Goal: Task Accomplishment & Management: Manage account settings

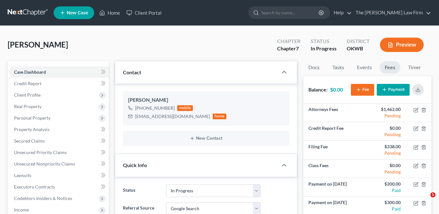
select select "4"
click at [292, 11] on input "search" at bounding box center [290, 13] width 58 height 12
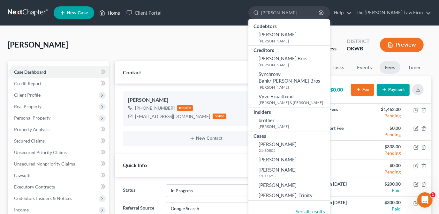
type input "brooking"
click at [112, 13] on link "Home" at bounding box center [109, 12] width 27 height 11
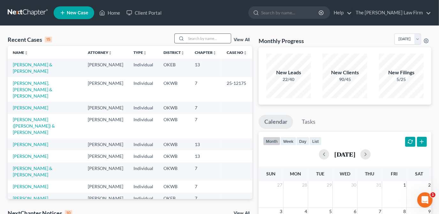
click at [197, 39] on input "search" at bounding box center [208, 38] width 45 height 9
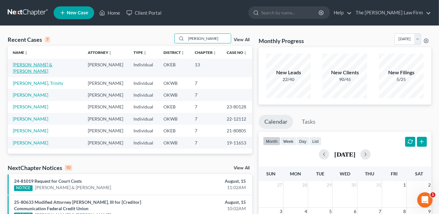
type input "brooking"
click at [52, 64] on link "Brooking, Sharon & Christopher" at bounding box center [33, 68] width 40 height 12
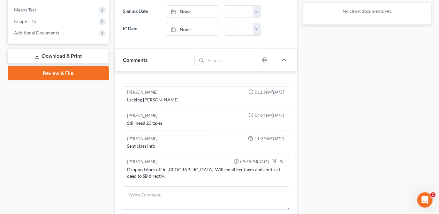
scroll to position [249, 0]
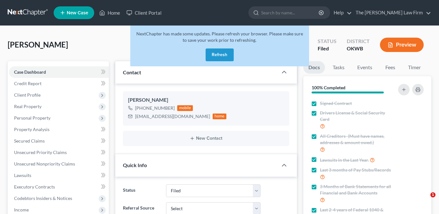
select select "2"
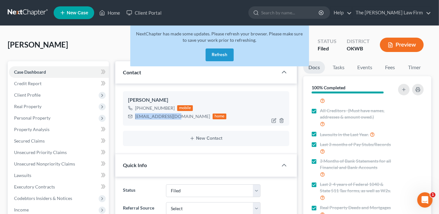
drag, startPoint x: 175, startPoint y: 118, endPoint x: 157, endPoint y: 116, distance: 18.2
click at [135, 118] on div "[EMAIL_ADDRESS][DOMAIN_NAME]" at bounding box center [172, 116] width 75 height 6
click at [209, 55] on button "Refresh" at bounding box center [220, 55] width 28 height 13
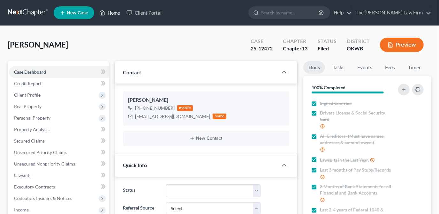
scroll to position [190, 0]
click at [116, 13] on link "Home" at bounding box center [109, 12] width 27 height 11
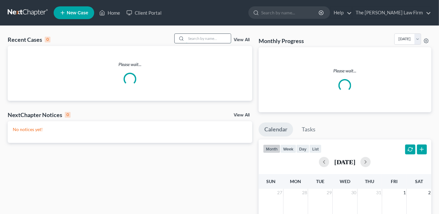
click at [210, 38] on input "search" at bounding box center [208, 38] width 45 height 9
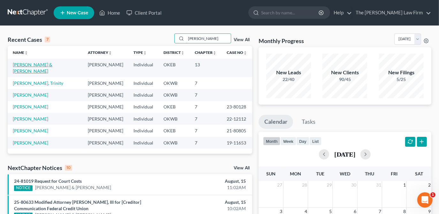
type input "brooking"
click at [41, 67] on link "Brooking, Sharon & Christopher" at bounding box center [33, 68] width 40 height 12
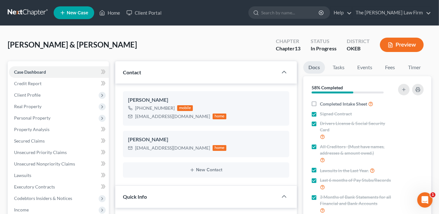
scroll to position [304, 0]
drag, startPoint x: 186, startPoint y: 117, endPoint x: 155, endPoint y: 119, distance: 31.1
click at [138, 121] on div "Sharon Brooking +1 (405) 592-9937 mobile sbrook.74848@gmail.com home" at bounding box center [206, 108] width 166 height 34
drag, startPoint x: 155, startPoint y: 119, endPoint x: 163, endPoint y: 117, distance: 8.5
drag, startPoint x: 163, startPoint y: 117, endPoint x: 184, endPoint y: 122, distance: 21.6
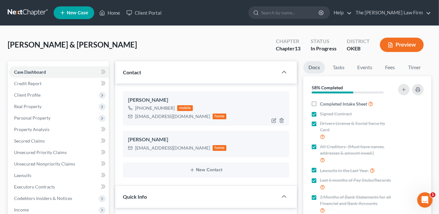
click at [154, 130] on ng-include "Sharon Brooking +1 (405) 592-9937 mobile sbrook.74848@gmail.com home Sharon Bro…" at bounding box center [206, 134] width 166 height 87
drag, startPoint x: 186, startPoint y: 117, endPoint x: 148, endPoint y: 118, distance: 38.0
click at [134, 120] on div "sbrook.74848@gmail.com home" at bounding box center [177, 116] width 99 height 8
drag, startPoint x: 148, startPoint y: 118, endPoint x: 160, endPoint y: 117, distance: 11.9
copy div "sbrook.74848@gmail.com"
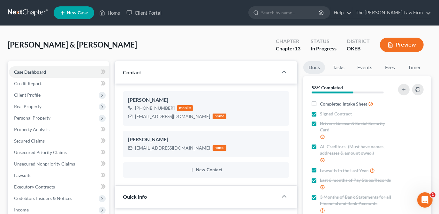
click at [213, 47] on div "Brooking, Sharon & Christopher Upgraded Chapter Chapter 13 Status In Progress D…" at bounding box center [220, 48] width 424 height 28
drag, startPoint x: 188, startPoint y: 148, endPoint x: 133, endPoint y: 151, distance: 55.7
click at [133, 151] on div "mbrook.74848@gmail.com home" at bounding box center [177, 148] width 99 height 8
drag, startPoint x: 135, startPoint y: 149, endPoint x: 157, endPoint y: 149, distance: 22.4
copy div "mbrook.74848@gmail.com"
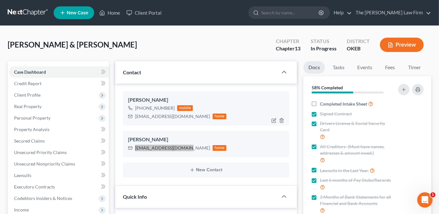
scroll to position [358, 0]
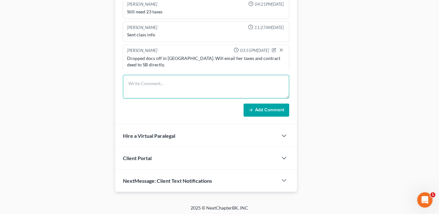
click at [179, 88] on textarea at bounding box center [206, 87] width 166 height 24
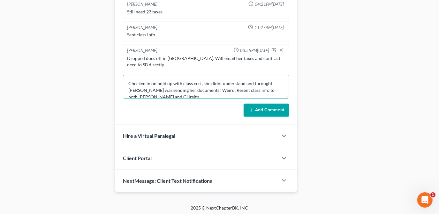
scroll to position [1, 0]
type textarea "Checked in on hold up with class cert, she didnt understand and throught Stormi…"
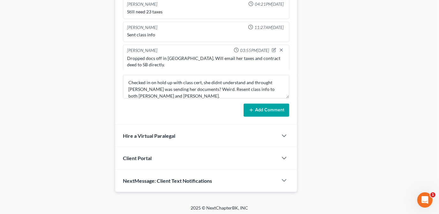
click at [273, 111] on button "Add Comment" at bounding box center [267, 110] width 46 height 13
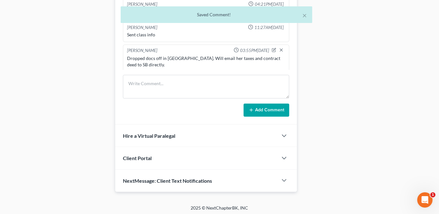
scroll to position [340, 0]
